Goal: Navigation & Orientation: Find specific page/section

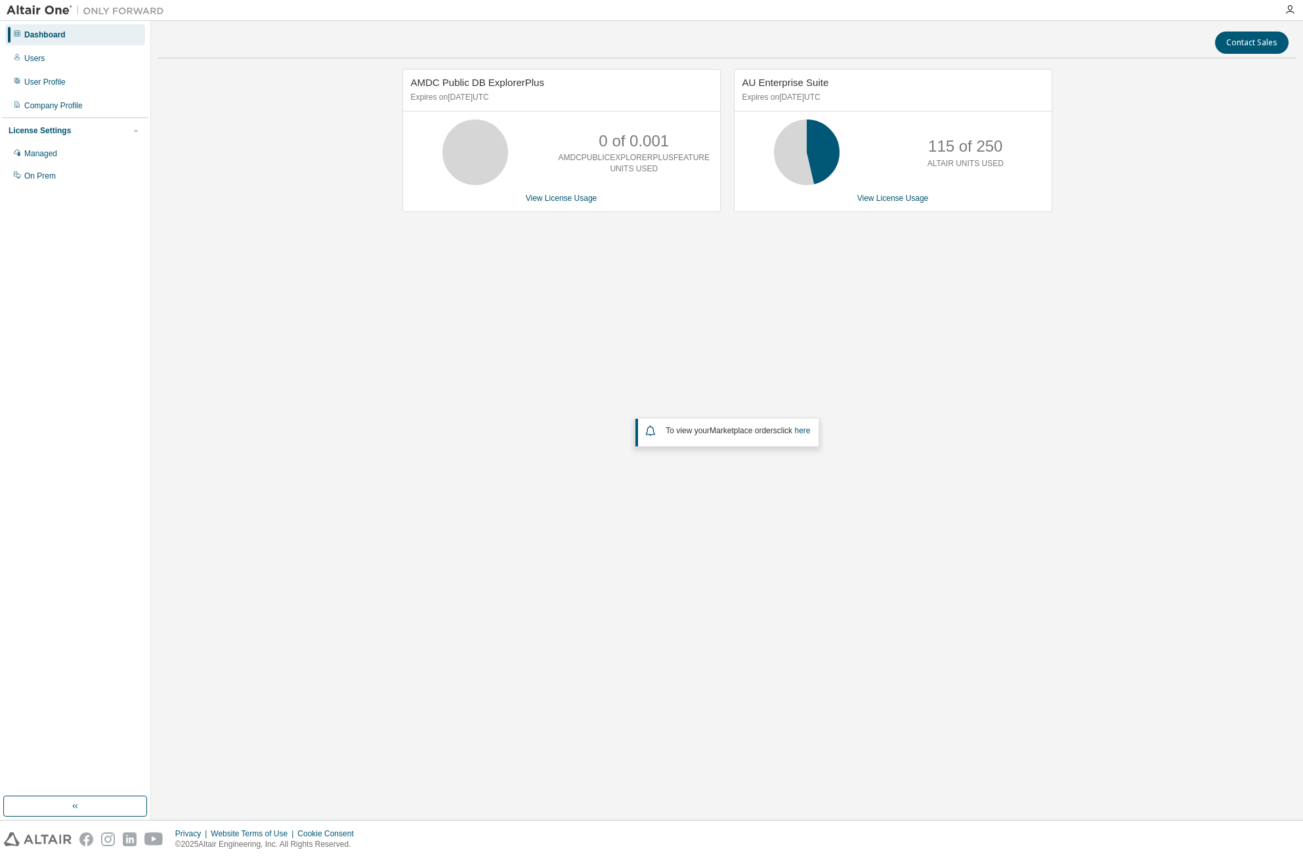
click at [927, 305] on div "AMDC Public DB ExplorerPlus Expires on May 23, 2026 UTC 0 of 0.001 AMDCPUBLICEX…" at bounding box center [727, 348] width 1139 height 558
click at [320, 629] on div "Contact Sales AMDC Public DB ExplorerPlus Expires on [DATE] UTC 0 of 0.001 AMDC…" at bounding box center [727, 421] width 1139 height 786
